Goal: Task Accomplishment & Management: Complete application form

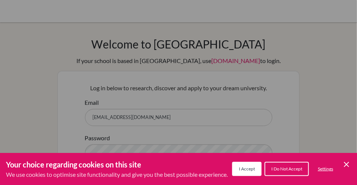
click at [248, 165] on button "I Accept" at bounding box center [246, 169] width 29 height 14
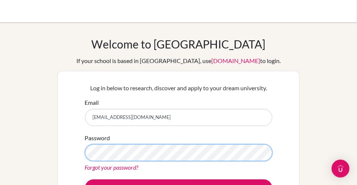
click at [85, 179] on button "Log in" at bounding box center [178, 187] width 187 height 17
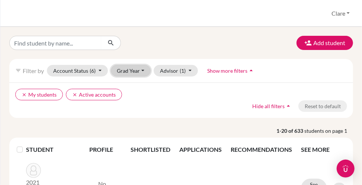
click at [136, 68] on button "Grad Year" at bounding box center [131, 71] width 40 height 12
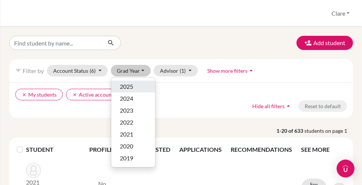
click at [129, 85] on span "2025" at bounding box center [126, 86] width 13 height 9
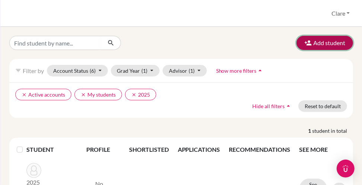
click at [313, 45] on button "Add student" at bounding box center [325, 43] width 57 height 14
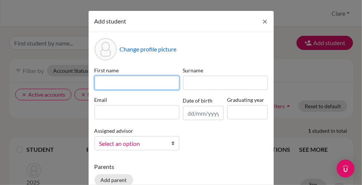
click at [131, 81] on input at bounding box center [137, 83] width 85 height 14
type input "Remie"
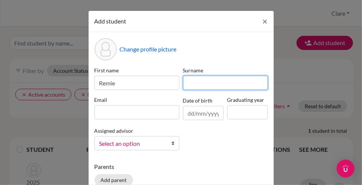
click at [209, 87] on input at bounding box center [225, 83] width 85 height 14
type input "Gibbs"
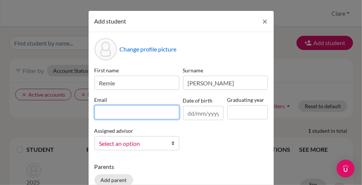
click at [104, 112] on input at bounding box center [137, 112] width 85 height 14
click at [111, 110] on input at bounding box center [137, 112] width 85 height 14
paste input "211062@students.redlands.nsw.edu.au"
type input "211062@students.redlands.nsw.edu.au"
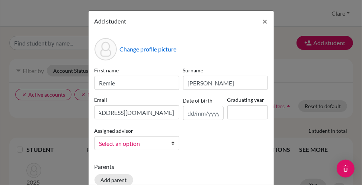
click at [140, 142] on span "Select an option" at bounding box center [132, 144] width 66 height 10
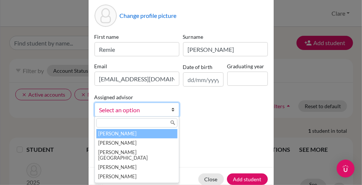
scroll to position [37, 0]
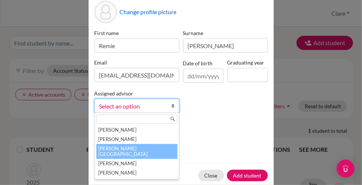
click at [125, 151] on li "Hurst, Clare" at bounding box center [136, 151] width 81 height 15
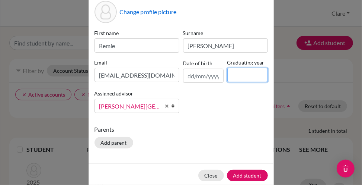
click at [255, 75] on input at bounding box center [248, 75] width 41 height 14
type input "2025"
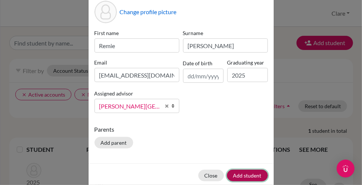
click at [244, 174] on button "Add student" at bounding box center [247, 176] width 41 height 12
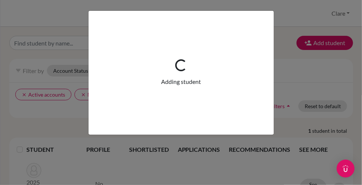
scroll to position [0, 0]
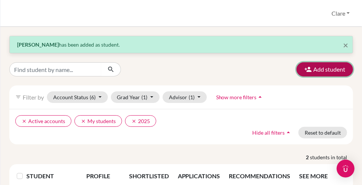
click at [318, 66] on button "Add student" at bounding box center [325, 69] width 57 height 14
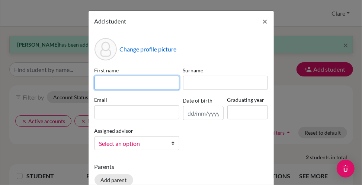
click at [118, 81] on input at bounding box center [137, 83] width 85 height 14
type input "Jesse"
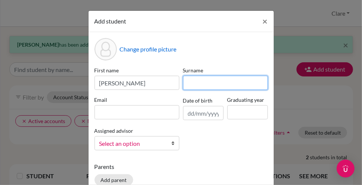
click at [199, 80] on input at bounding box center [225, 83] width 85 height 14
type input "Forrest"
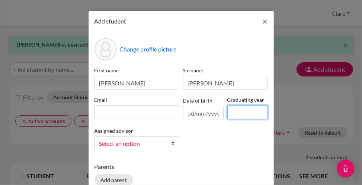
click at [236, 114] on input at bounding box center [248, 112] width 41 height 14
type input "2025"
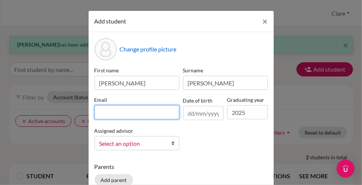
click at [143, 114] on input at bounding box center [137, 112] width 85 height 14
paste input "219071@students.redlands.nsw.edu.au"
type input "219071@students.redlands.nsw.edu.au"
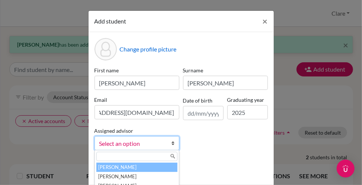
scroll to position [0, 0]
click at [142, 146] on span "Select an option" at bounding box center [132, 144] width 66 height 10
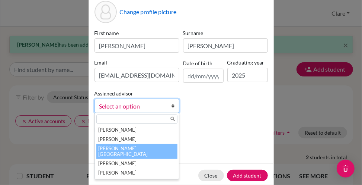
click at [142, 148] on li "Hurst, Clare" at bounding box center [136, 151] width 81 height 15
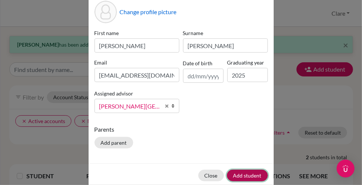
click at [244, 175] on button "Add student" at bounding box center [247, 176] width 41 height 12
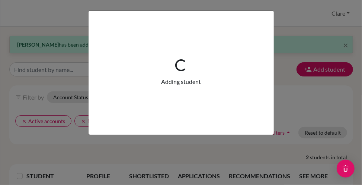
scroll to position [0, 0]
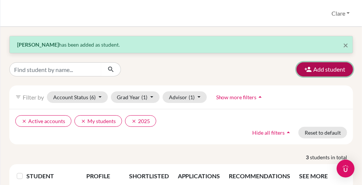
click at [325, 70] on button "Add student" at bounding box center [325, 69] width 57 height 14
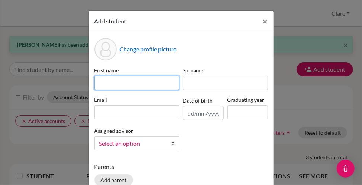
click at [99, 85] on input at bounding box center [137, 83] width 85 height 14
type input "Angus"
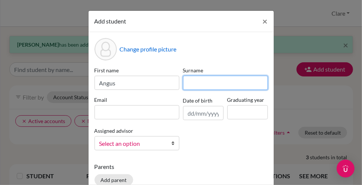
click at [191, 80] on input at bounding box center [225, 83] width 85 height 14
type input "McInnes"
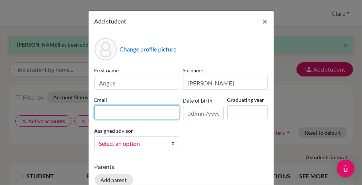
click at [139, 113] on input at bounding box center [137, 112] width 85 height 14
paste input "215364@students.redlands.nsw.edu.au"
type input "215364@students.redlands.nsw.edu.au"
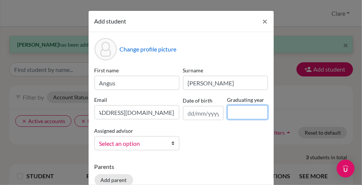
scroll to position [0, 0]
click at [244, 111] on input at bounding box center [248, 112] width 41 height 14
type input "2025"
click at [124, 145] on span "Select an option" at bounding box center [132, 144] width 66 height 10
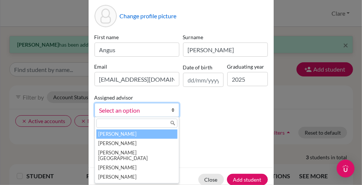
scroll to position [37, 0]
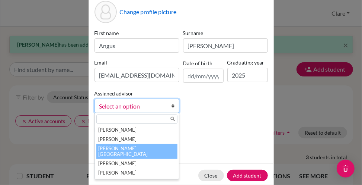
click at [134, 151] on li "Hurst, Clare" at bounding box center [136, 151] width 81 height 15
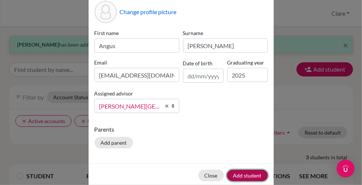
click at [244, 174] on button "Add student" at bounding box center [247, 176] width 41 height 12
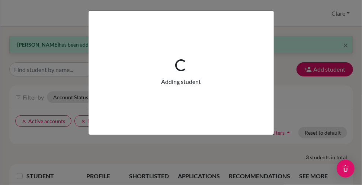
scroll to position [0, 0]
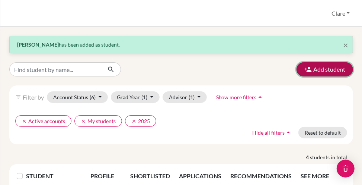
click at [316, 69] on button "Add student" at bounding box center [325, 69] width 57 height 14
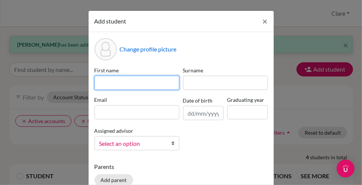
click at [145, 79] on input at bounding box center [137, 83] width 85 height 14
type input "Chloe"
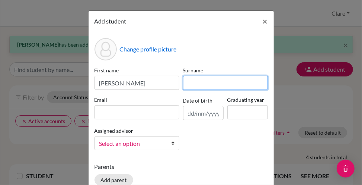
click at [209, 78] on input at bounding box center [225, 83] width 85 height 14
type input "Scamps"
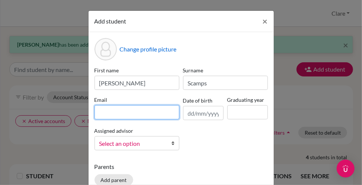
click at [150, 112] on input at bounding box center [137, 112] width 85 height 14
paste input "215343@students.redlands.nsw.edu.au"
type input "215343@students.redlands.nsw.edu.au"
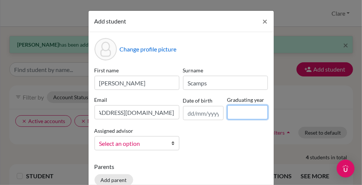
click at [235, 116] on input at bounding box center [248, 112] width 41 height 14
type input "2025"
click at [137, 144] on span "Select an option" at bounding box center [132, 144] width 66 height 10
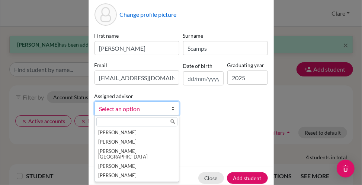
scroll to position [37, 0]
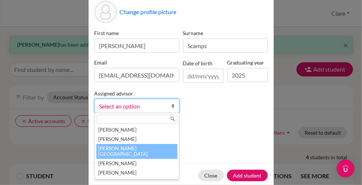
click at [140, 149] on li "Hurst, Clare" at bounding box center [136, 151] width 81 height 15
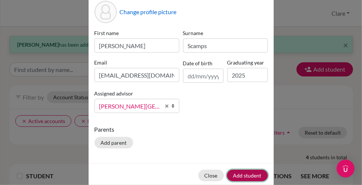
click at [243, 174] on button "Add student" at bounding box center [247, 176] width 41 height 12
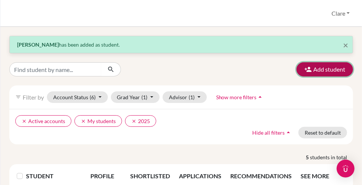
click at [316, 69] on button "Add student" at bounding box center [325, 69] width 57 height 14
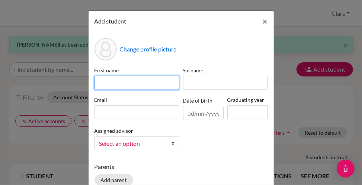
click at [127, 80] on input at bounding box center [137, 83] width 85 height 14
type input "Emma"
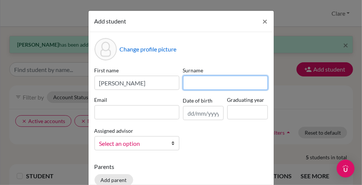
click at [197, 84] on input at bounding box center [225, 83] width 85 height 14
type input "Wong"
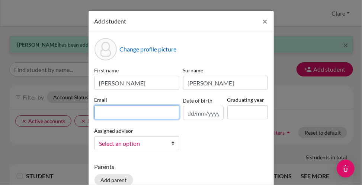
click at [123, 114] on input at bounding box center [137, 112] width 85 height 14
paste input "220096@students.redlands.nsw.edu.au"
type input "220096@students.redlands.nsw.edu.au"
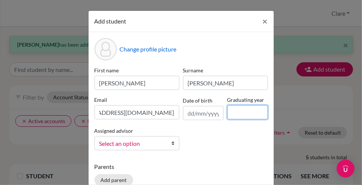
scroll to position [0, 0]
click at [238, 108] on input at bounding box center [248, 112] width 41 height 14
type input "2025"
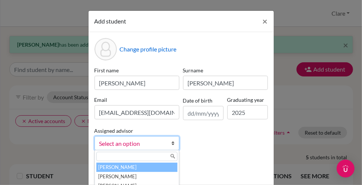
click at [117, 143] on span "Select an option" at bounding box center [132, 144] width 66 height 10
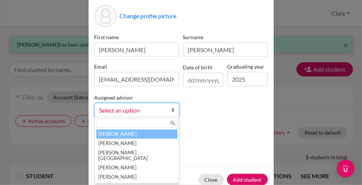
scroll to position [37, 0]
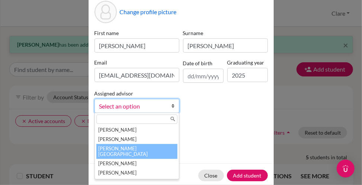
click at [119, 149] on li "Hurst, Clare" at bounding box center [136, 151] width 81 height 15
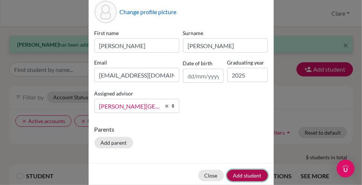
click at [248, 178] on button "Add student" at bounding box center [247, 176] width 41 height 12
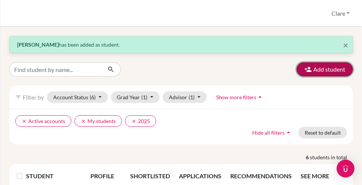
click at [329, 70] on button "Add student" at bounding box center [325, 69] width 57 height 14
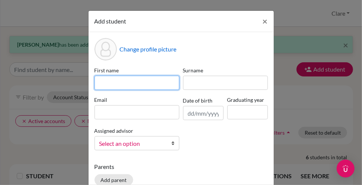
click at [150, 83] on input at bounding box center [137, 83] width 85 height 14
type input "Hiro"
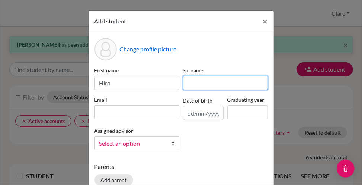
click at [201, 82] on input at bounding box center [225, 83] width 85 height 14
type input "Phillips"
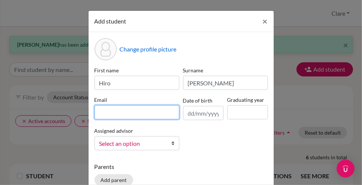
click at [120, 116] on input at bounding box center [137, 112] width 85 height 14
paste input "221155@students.redlands.nsw.edu.au"
type input "221155@students.redlands.nsw.edu.au"
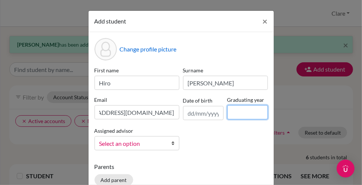
scroll to position [0, 0]
click at [250, 115] on input at bounding box center [248, 112] width 41 height 14
type input "2025"
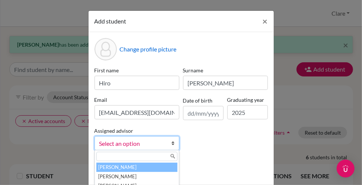
click at [103, 144] on span "Select an option" at bounding box center [132, 144] width 66 height 10
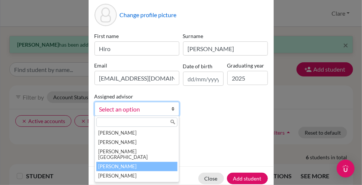
scroll to position [37, 0]
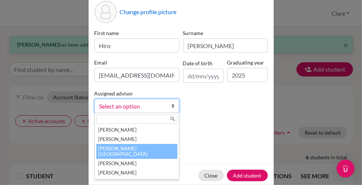
click at [124, 150] on li "Hurst, Clare" at bounding box center [136, 151] width 81 height 15
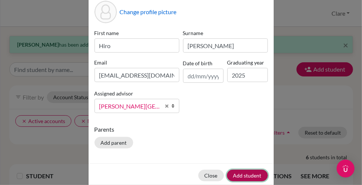
click at [254, 173] on button "Add student" at bounding box center [247, 176] width 41 height 12
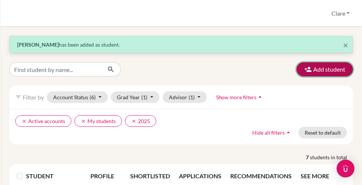
click at [320, 70] on button "Add student" at bounding box center [325, 69] width 57 height 14
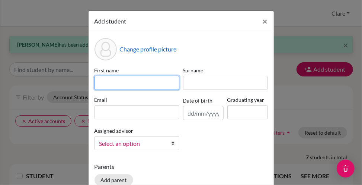
click at [128, 85] on input at bounding box center [137, 83] width 85 height 14
type input "Sophie"
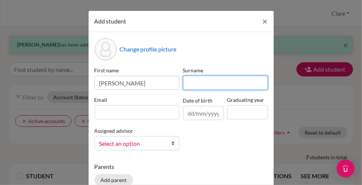
click at [240, 83] on input at bounding box center [225, 83] width 85 height 14
type input "y"
type input "Yu"
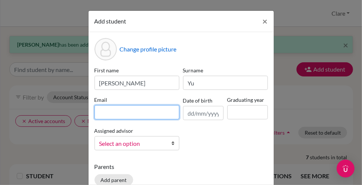
click at [126, 113] on input at bounding box center [137, 112] width 85 height 14
paste input "220098@students.redlands.nsw.edu.au"
type input "220098@students.redlands.nsw.edu.au"
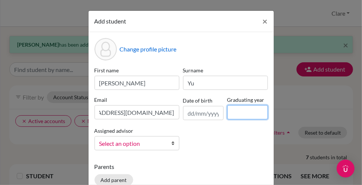
scroll to position [0, 0]
click at [231, 110] on input at bounding box center [248, 112] width 41 height 14
type input "2025"
click at [130, 141] on span "Select an option" at bounding box center [132, 144] width 66 height 10
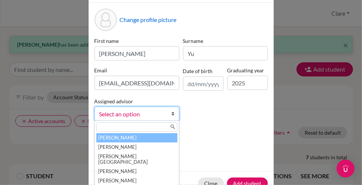
scroll to position [37, 0]
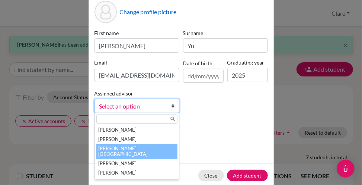
click at [107, 149] on li "Hurst, Clare" at bounding box center [136, 151] width 81 height 15
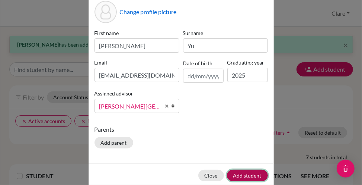
click at [249, 175] on button "Add student" at bounding box center [247, 176] width 41 height 12
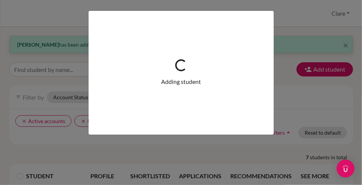
scroll to position [0, 0]
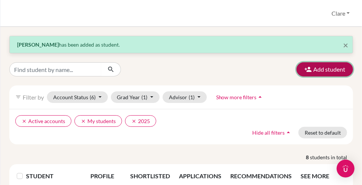
click at [317, 68] on button "Add student" at bounding box center [325, 69] width 57 height 14
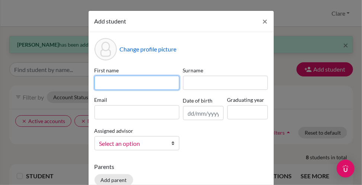
click at [118, 79] on input at bounding box center [137, 83] width 85 height 14
type input "Rory"
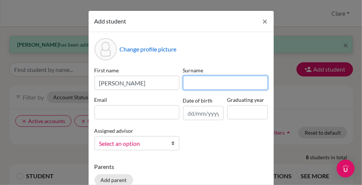
click at [225, 85] on input at bounding box center [225, 83] width 85 height 14
type input "Howe"
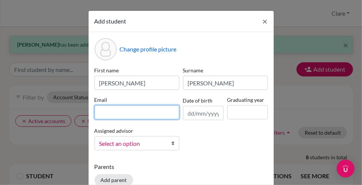
click at [135, 110] on input at bounding box center [137, 112] width 85 height 14
paste input "211107@students.redlands.nsw.edu.au"
type input "211107@students.redlands.nsw.edu.au"
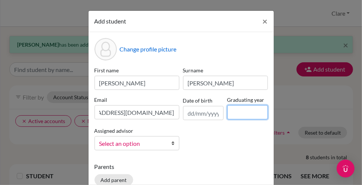
scroll to position [0, 0]
click at [251, 112] on input at bounding box center [248, 112] width 41 height 14
type input "2025"
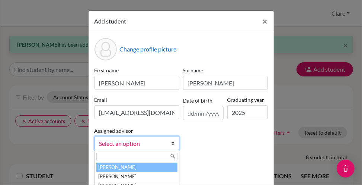
click at [114, 143] on span "Select an option" at bounding box center [132, 144] width 66 height 10
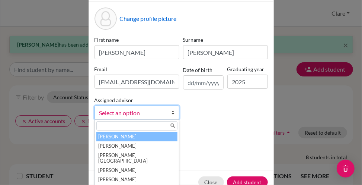
scroll to position [37, 0]
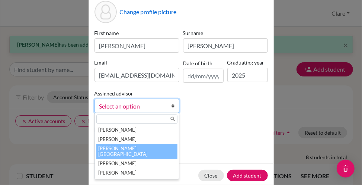
click at [123, 151] on li "Hurst, Clare" at bounding box center [136, 151] width 81 height 15
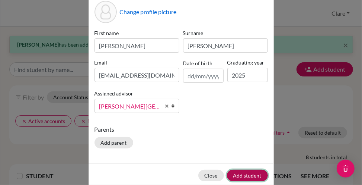
click at [235, 172] on button "Add student" at bounding box center [247, 176] width 41 height 12
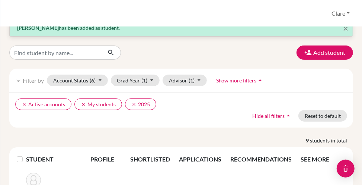
scroll to position [0, 0]
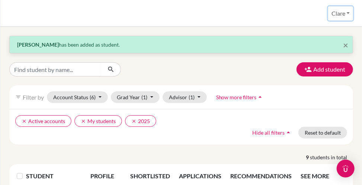
click at [338, 10] on button "Clare" at bounding box center [341, 13] width 25 height 14
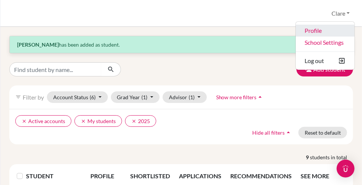
click at [310, 34] on link "Profile" at bounding box center [325, 31] width 59 height 12
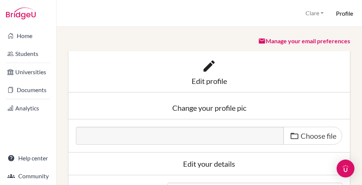
scroll to position [5, 0]
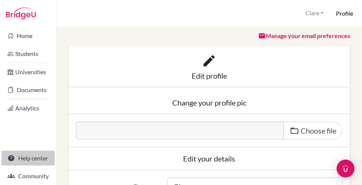
click at [30, 159] on link "Help center" at bounding box center [27, 158] width 53 height 15
